Goal: Task Accomplishment & Management: Manage account settings

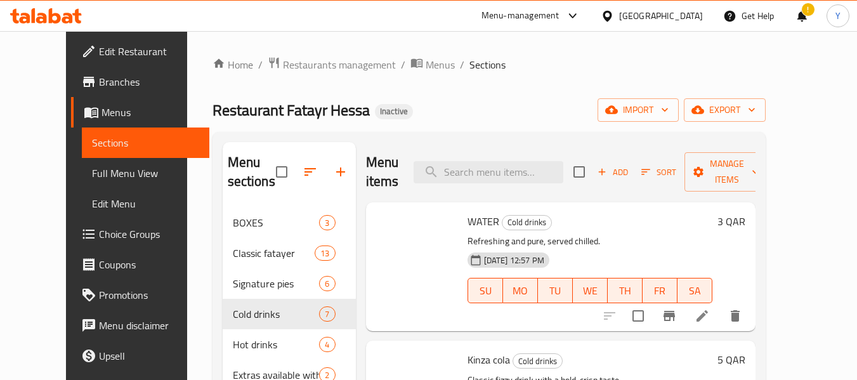
click at [686, 14] on div "[GEOGRAPHIC_DATA]" at bounding box center [661, 16] width 84 height 14
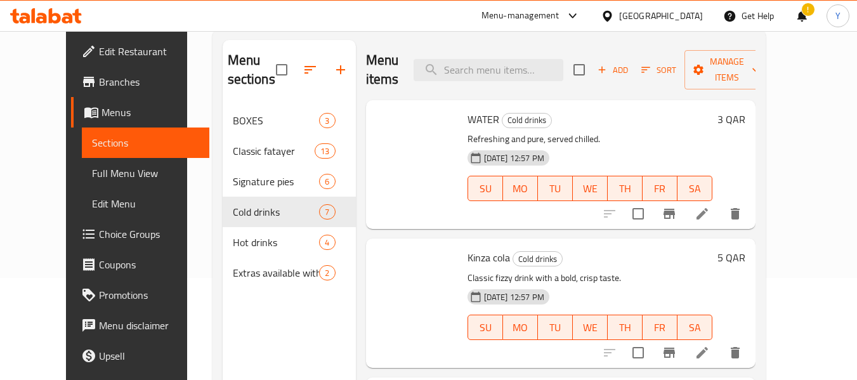
scroll to position [641, 0]
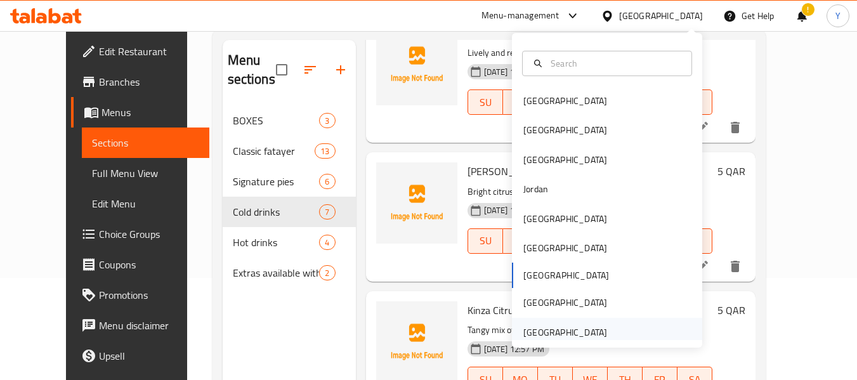
click at [566, 338] on div "[GEOGRAPHIC_DATA]" at bounding box center [565, 332] width 84 height 14
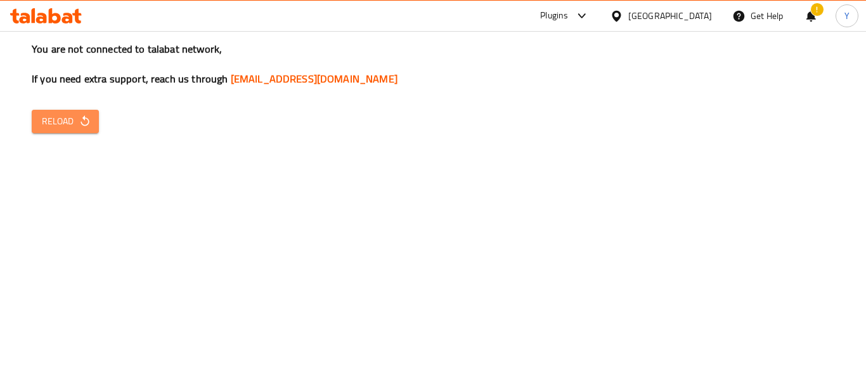
click at [70, 124] on span "Reload" at bounding box center [65, 122] width 47 height 16
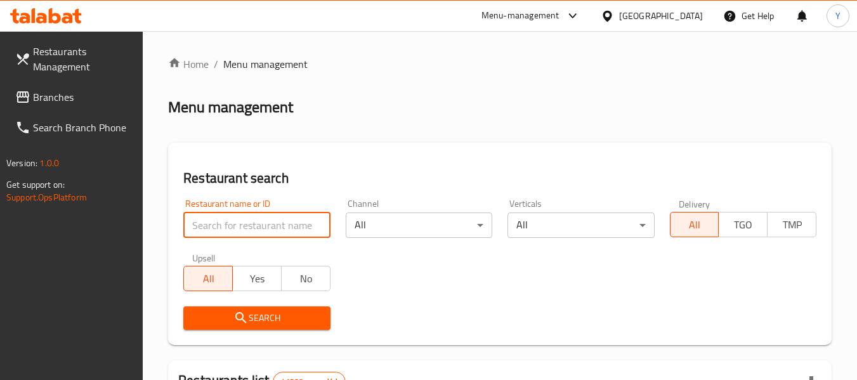
click at [227, 235] on input "search" at bounding box center [256, 224] width 147 height 25
paste input "Rajan Sweet"
type input "Rajan Sweet"
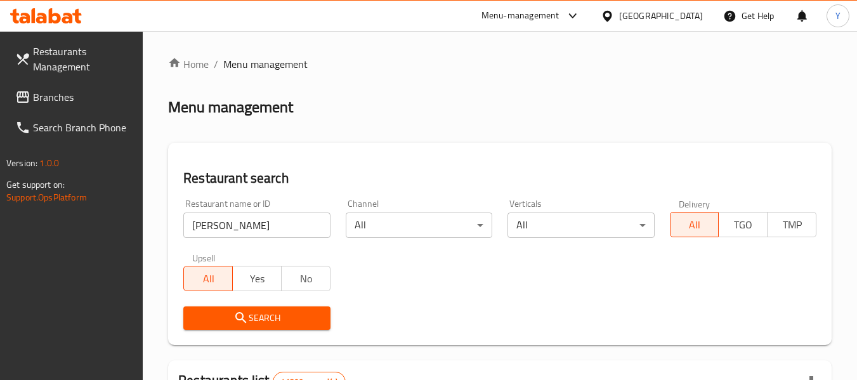
click at [240, 316] on icon "submit" at bounding box center [240, 317] width 15 height 15
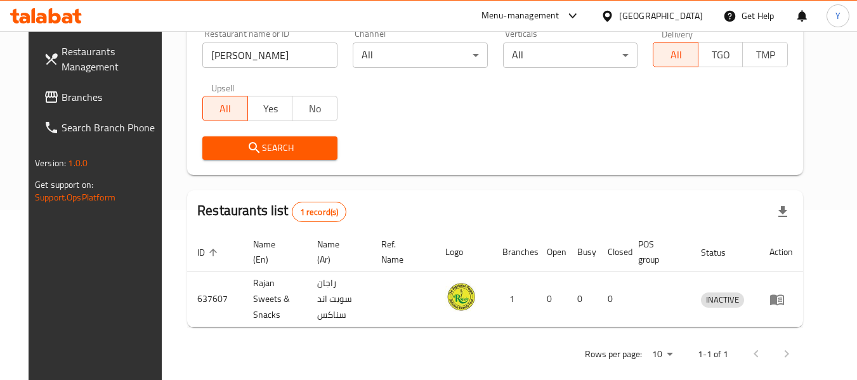
scroll to position [175, 0]
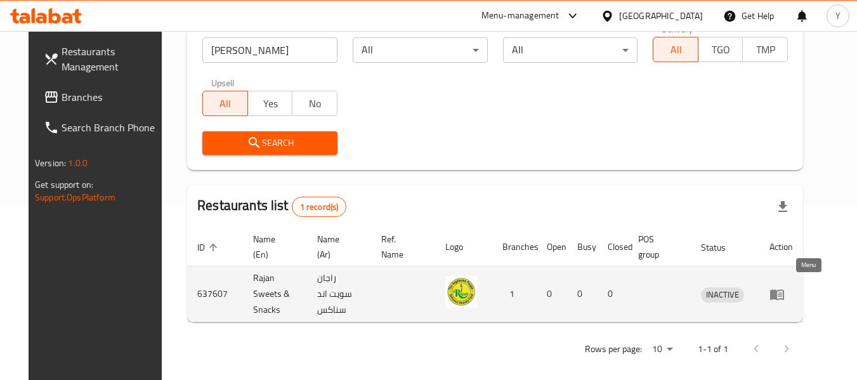
click at [784, 289] on icon "enhanced table" at bounding box center [777, 294] width 14 height 11
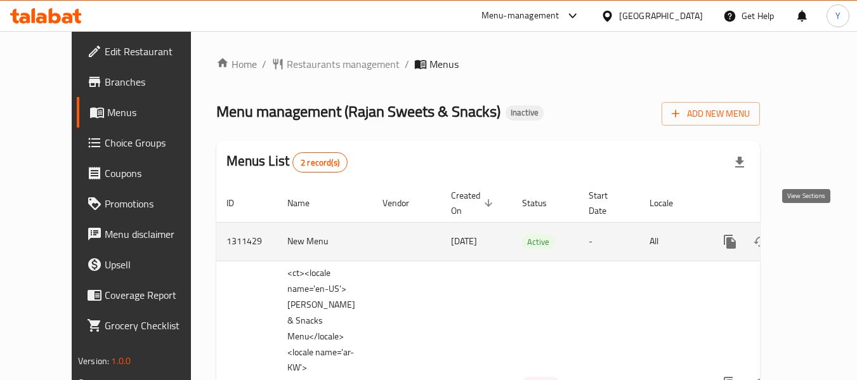
click at [814, 234] on icon "enhanced table" at bounding box center [821, 241] width 15 height 15
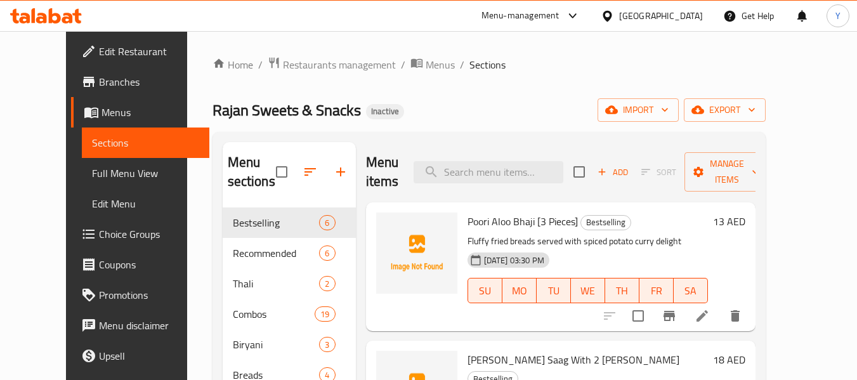
click at [539, 96] on div "Home / Restaurants management / Menus / Sections Rajan Sweets & Snacks Inactive…" at bounding box center [488, 306] width 553 height 501
click at [621, 86] on div "Home / Restaurants management / Menus / Sections Rajan Sweets & Snacks Inactive…" at bounding box center [488, 306] width 553 height 501
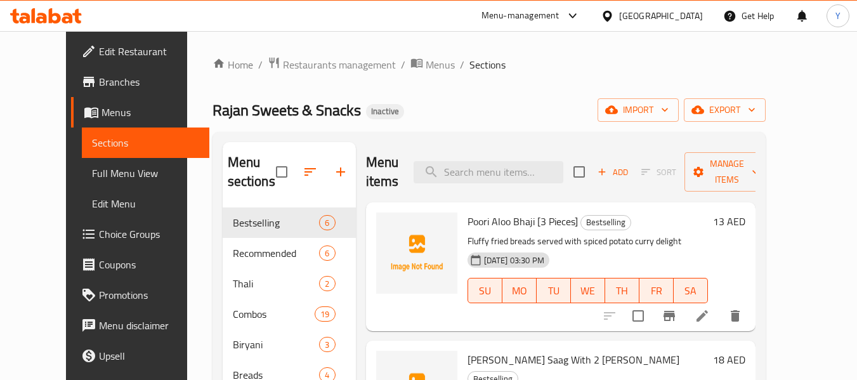
click at [621, 86] on div "Home / Restaurants management / Menus / Sections Rajan Sweets & Snacks Inactive…" at bounding box center [488, 306] width 553 height 501
click at [674, 78] on div "Home / Restaurants management / Menus / Sections Rajan Sweets & Snacks Inactive…" at bounding box center [488, 306] width 553 height 501
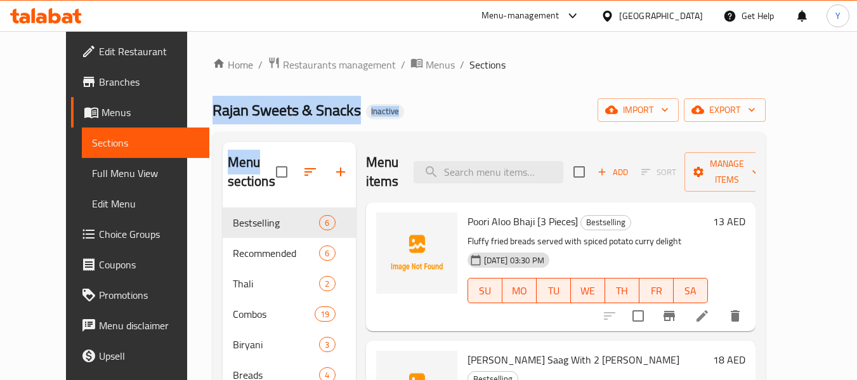
drag, startPoint x: 674, startPoint y: 78, endPoint x: 745, endPoint y: 49, distance: 76.0
click at [745, 49] on div "Home / Restaurants management / Menus / Sections Rajan Sweets & Snacks Inactive…" at bounding box center [489, 307] width 604 height 552
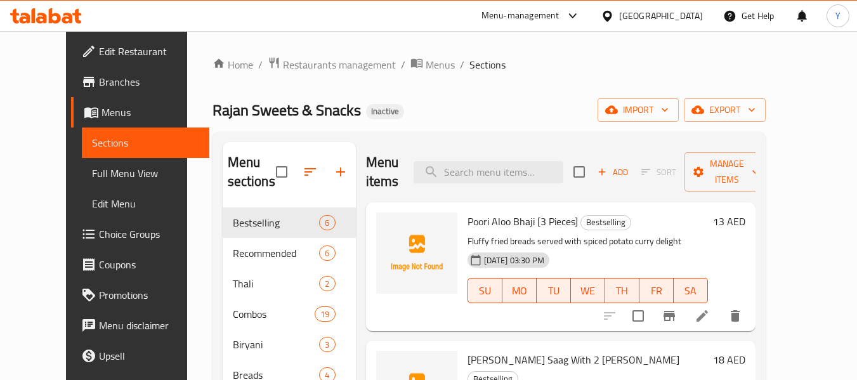
click at [745, 49] on div "Home / Restaurants management / Menus / Sections Rajan Sweets & Snacks Inactive…" at bounding box center [489, 307] width 604 height 552
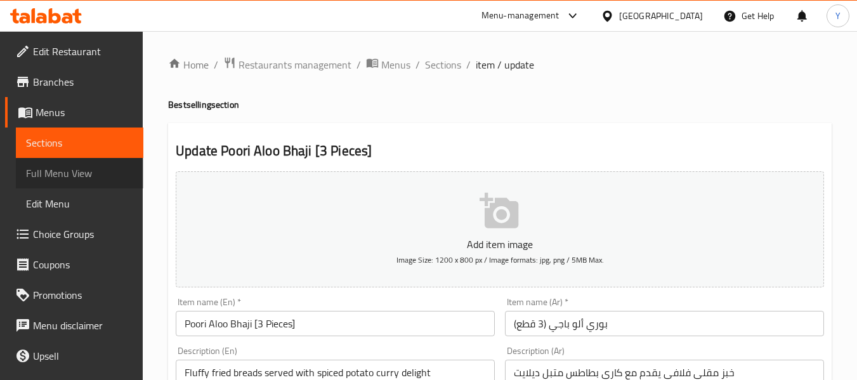
click at [84, 169] on span "Full Menu View" at bounding box center [79, 173] width 107 height 15
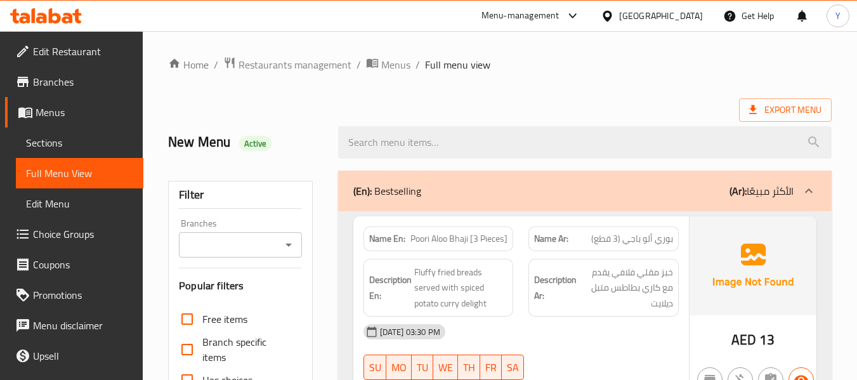
click at [390, 239] on strong "Name En:" at bounding box center [387, 238] width 36 height 13
copy strong "Name En:"
click at [390, 239] on strong "Name En:" at bounding box center [387, 238] width 36 height 13
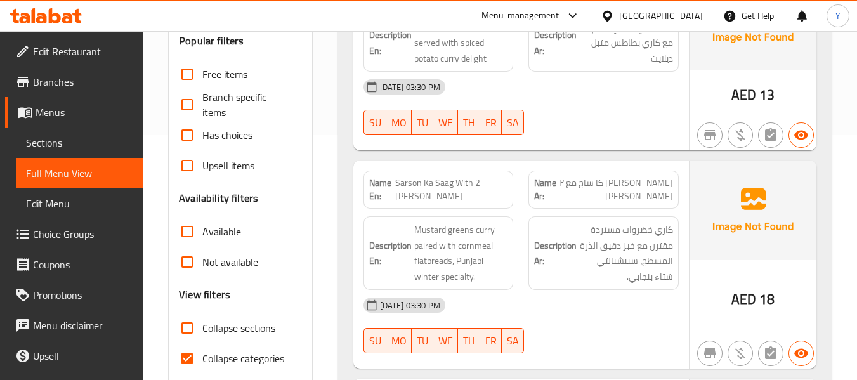
click at [650, 77] on div "[DATE] 03:30 PM" at bounding box center [521, 87] width 330 height 30
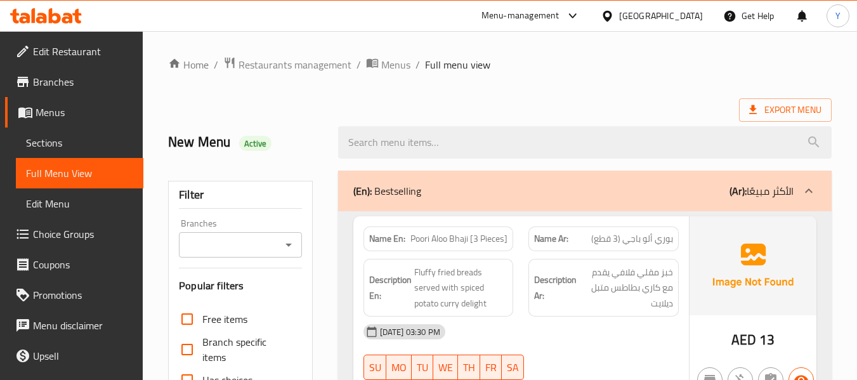
scroll to position [332, 0]
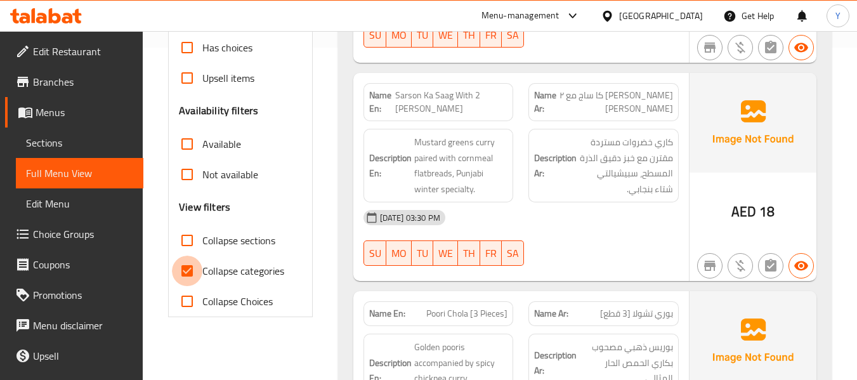
click at [186, 272] on input "Collapse categories" at bounding box center [187, 271] width 30 height 30
checkbox input "false"
click at [195, 237] on input "Collapse sections" at bounding box center [187, 240] width 30 height 30
checkbox input "true"
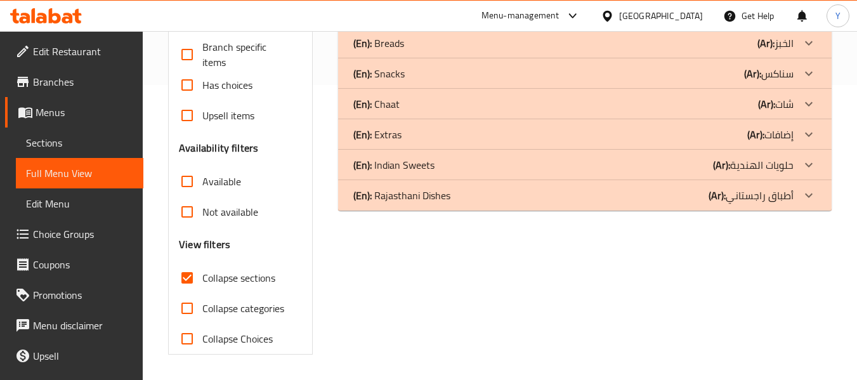
scroll to position [0, 0]
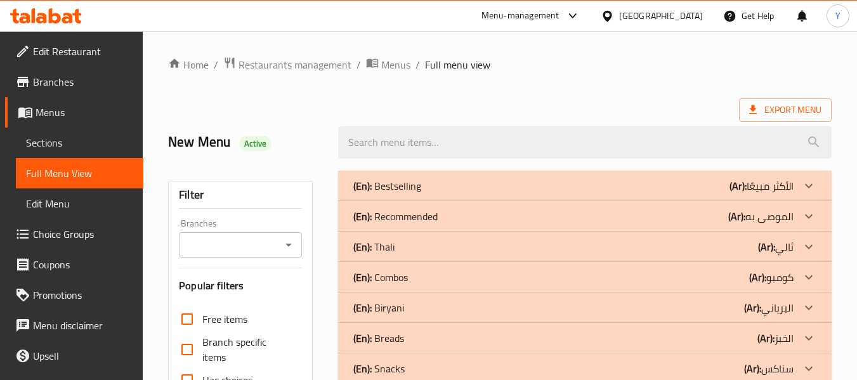
click at [792, 183] on p "(Ar): الأكثر مبيعًا" at bounding box center [761, 185] width 64 height 15
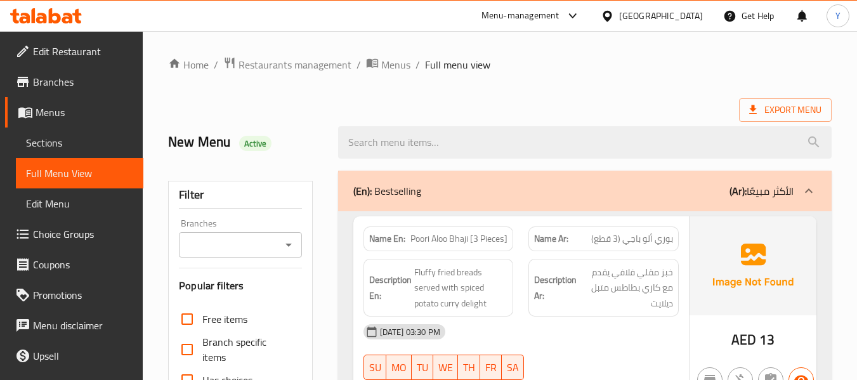
click at [377, 242] on strong "Name En:" at bounding box center [387, 238] width 36 height 13
copy strong "Name En:"
